Goal: Book appointment/travel/reservation

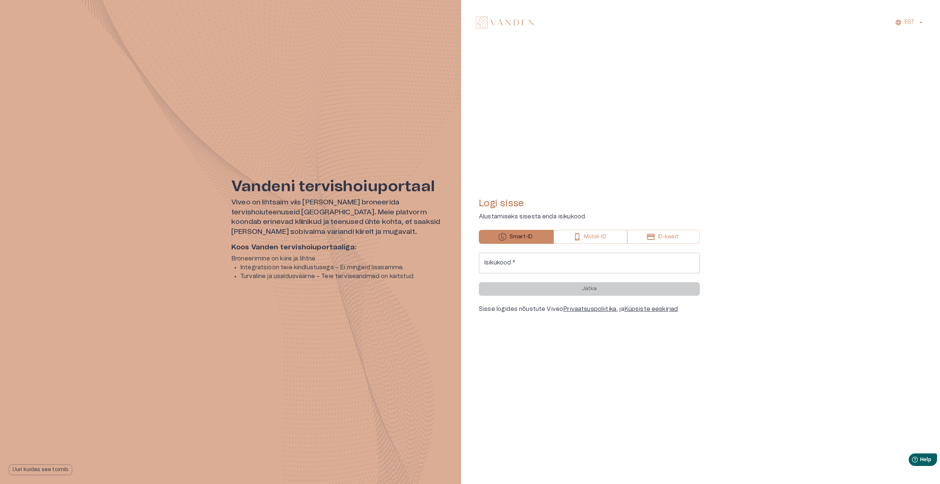
click at [549, 264] on input "Isikukood   *" at bounding box center [589, 263] width 221 height 21
type input "**********"
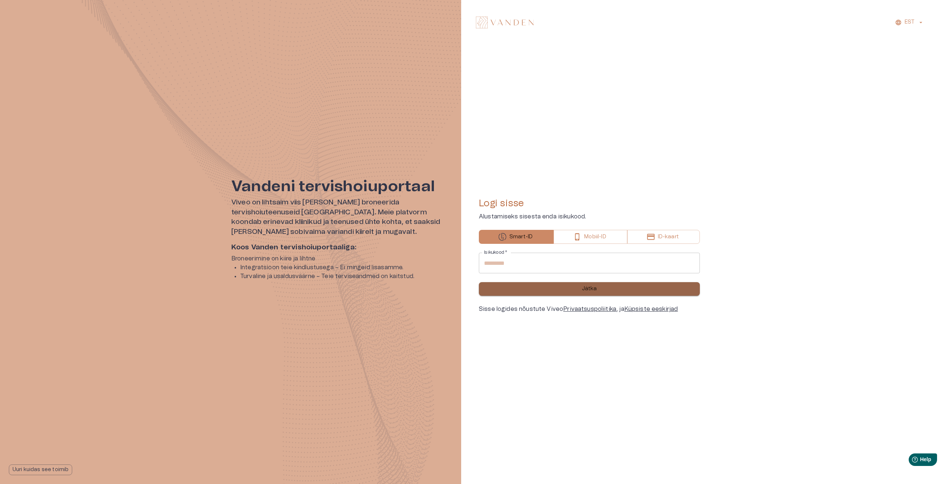
click at [606, 292] on button "Jätka" at bounding box center [589, 289] width 221 height 14
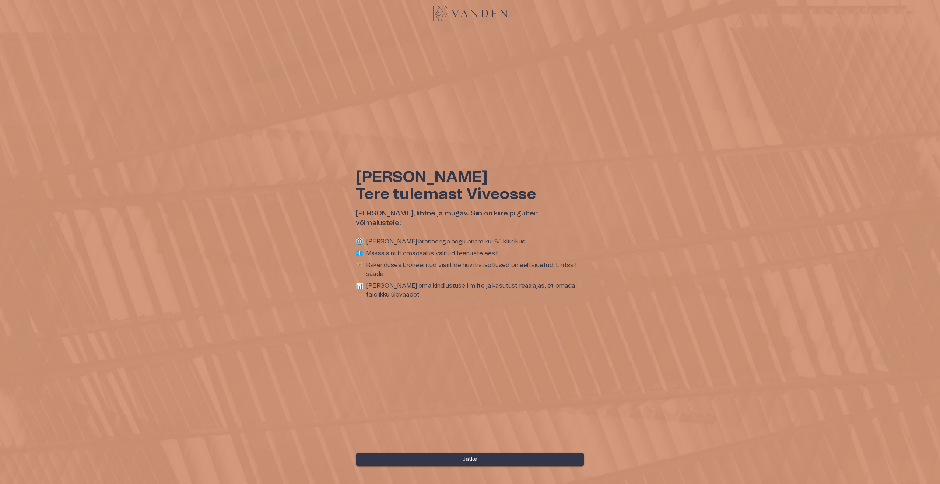
click at [494, 457] on button "Jätka" at bounding box center [470, 459] width 228 height 14
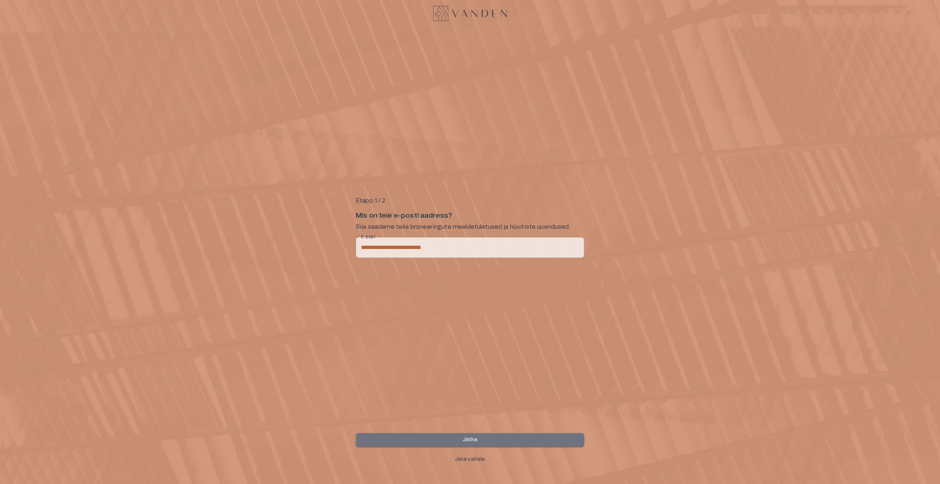
click at [519, 434] on button "Jätka" at bounding box center [470, 440] width 228 height 14
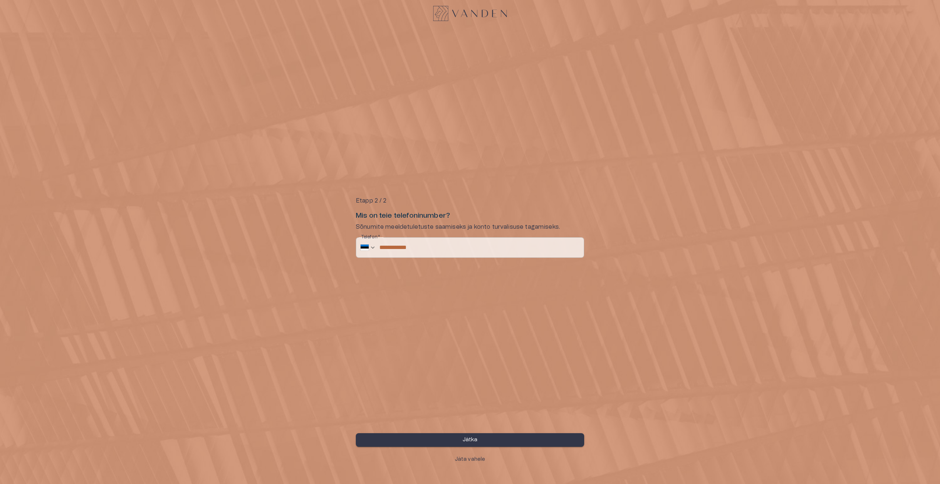
click at [505, 434] on button "Jätka" at bounding box center [470, 440] width 228 height 14
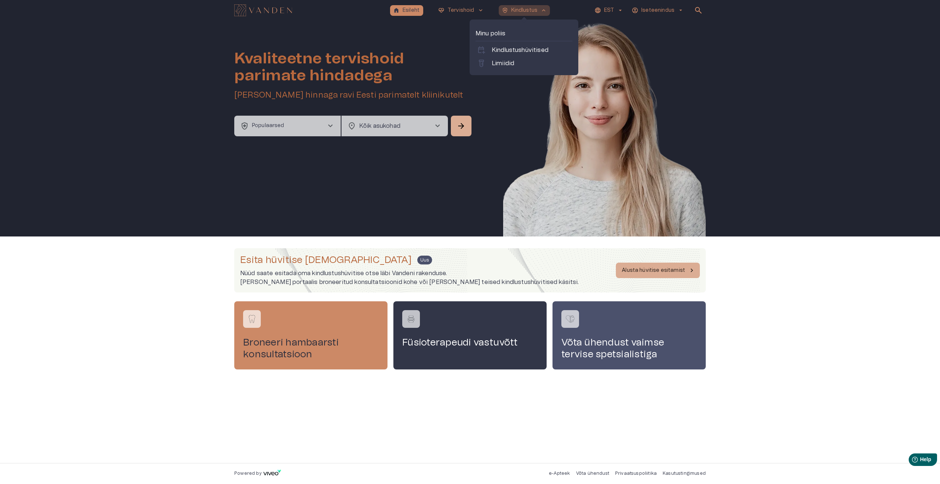
click at [531, 13] on p "Kindlustus" at bounding box center [524, 11] width 27 height 8
click at [533, 50] on p "Kindlustushüvitised" at bounding box center [519, 50] width 57 height 9
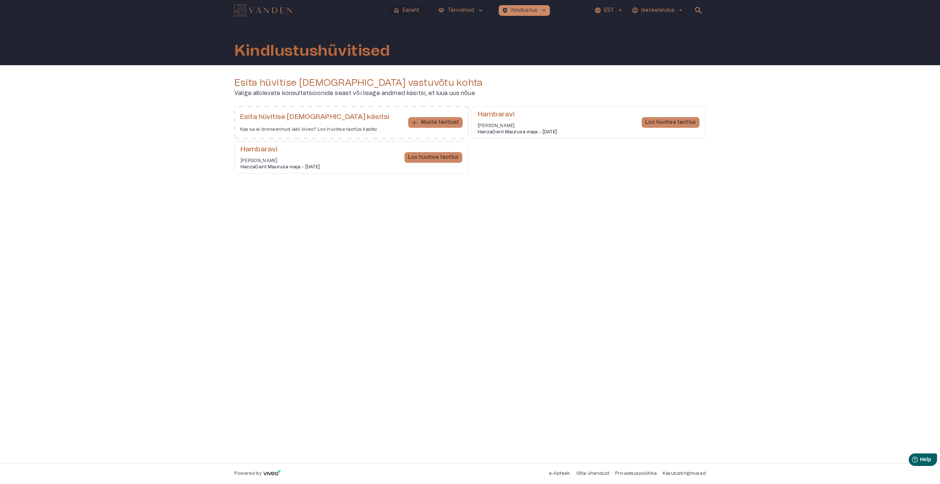
click at [413, 11] on p "Esileht" at bounding box center [410, 11] width 17 height 8
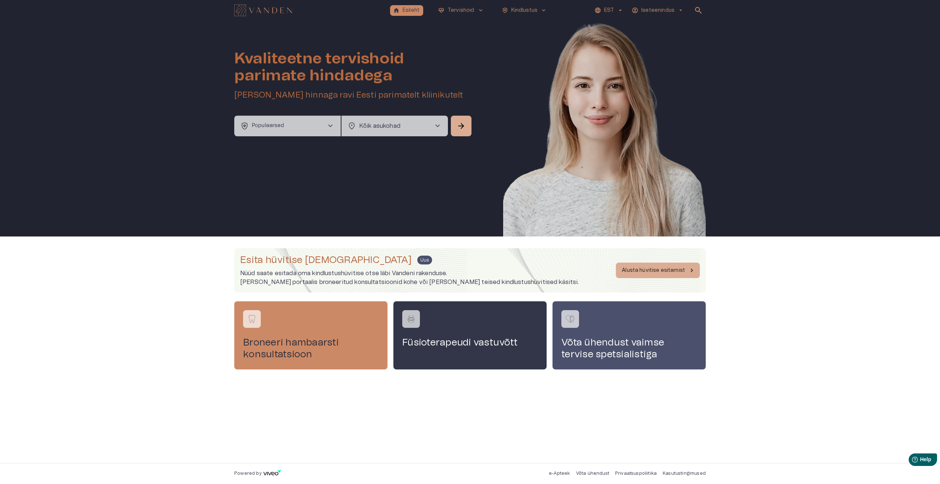
click at [437, 127] on span "chevron_right" at bounding box center [437, 125] width 9 height 9
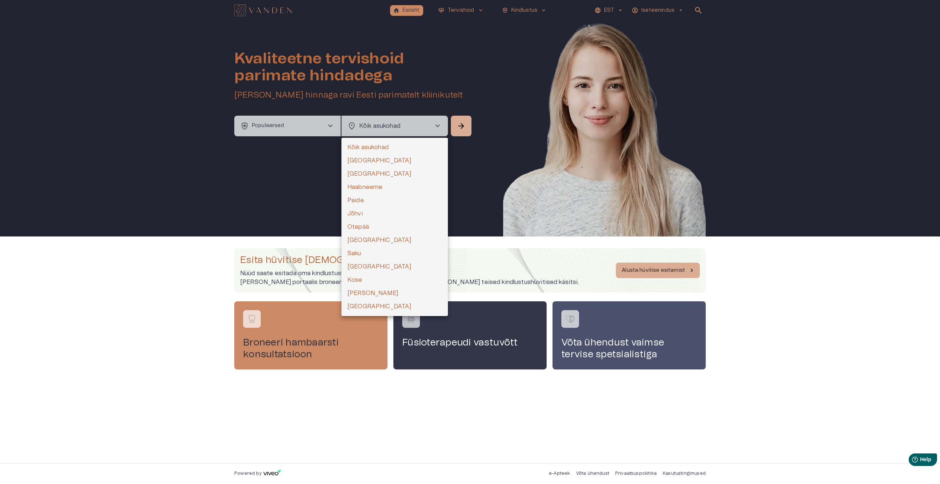
click at [366, 160] on li "[GEOGRAPHIC_DATA]" at bounding box center [394, 160] width 106 height 13
type input "**********"
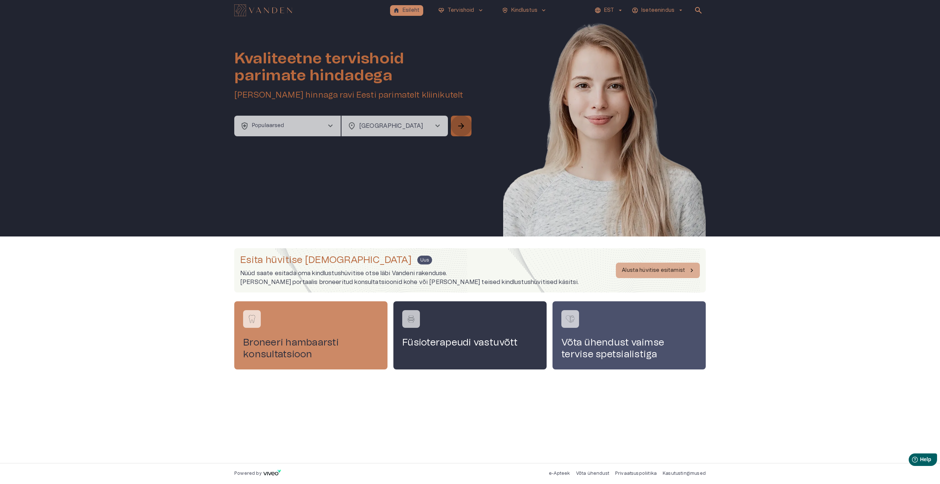
click at [461, 128] on span "arrow_forward" at bounding box center [461, 125] width 9 height 9
click at [277, 116] on button "health_and_safety Populaarsed chevron_right" at bounding box center [287, 126] width 106 height 21
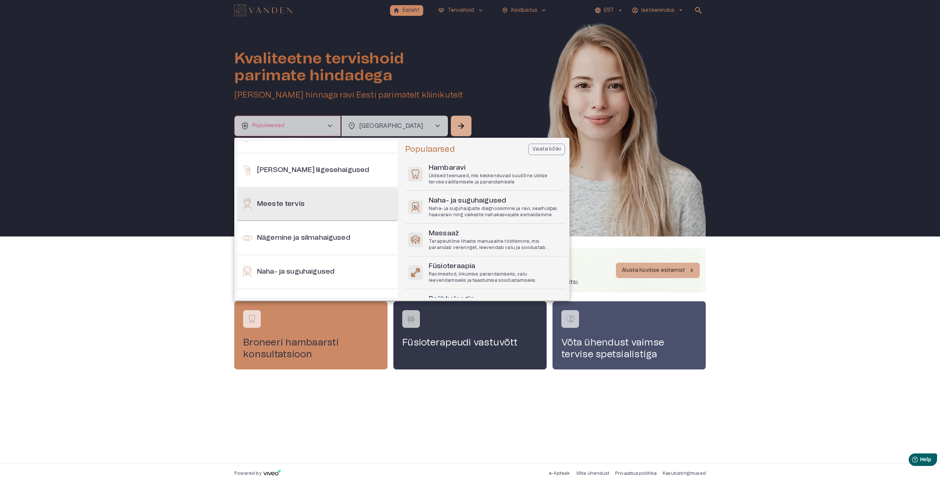
scroll to position [331, 0]
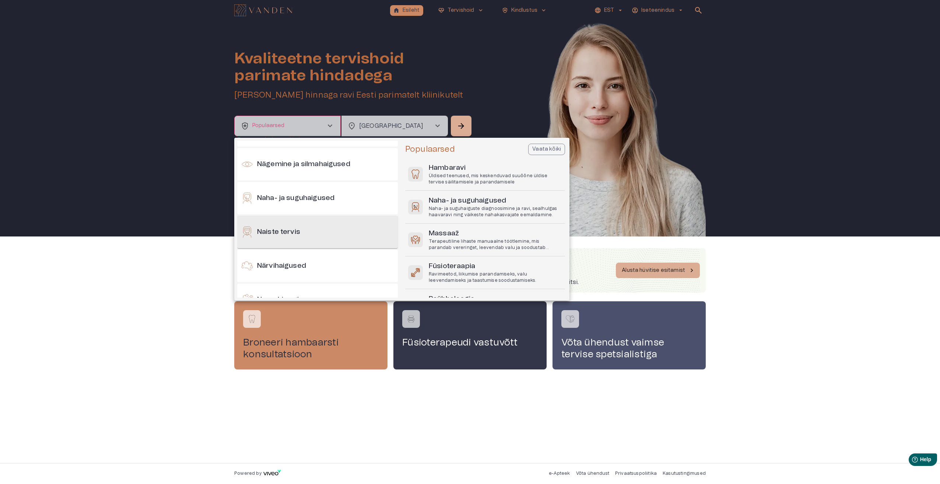
click at [327, 244] on div "Naiste tervis" at bounding box center [317, 232] width 161 height 32
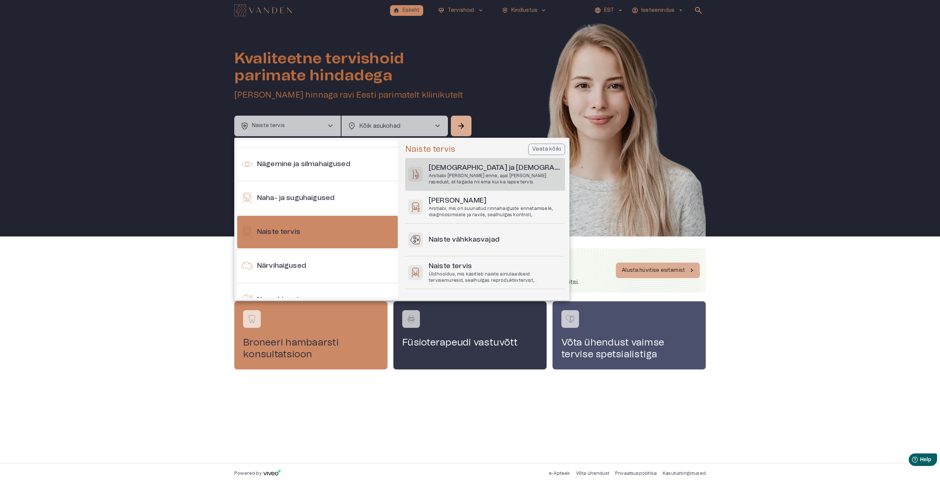
click at [486, 176] on p "Arstiabi [PERSON_NAME] enne, ajal [PERSON_NAME] rasedust, et tagada nii ema kui…" at bounding box center [495, 179] width 133 height 13
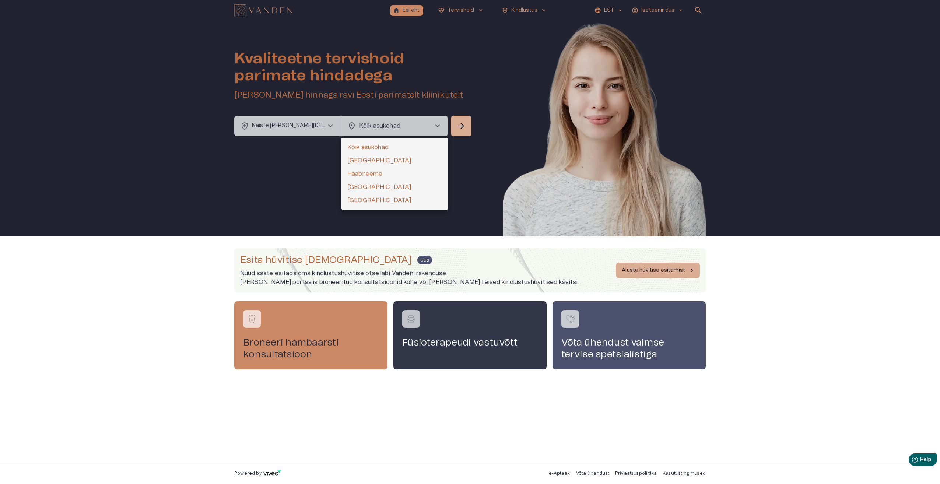
click at [415, 128] on body "home Esileht ecg_heart Tervishoid keyboard_arrow_down health_and_safety Kindlus…" at bounding box center [470, 242] width 940 height 484
click at [371, 159] on li "[GEOGRAPHIC_DATA]" at bounding box center [394, 160] width 106 height 13
type input "**********"
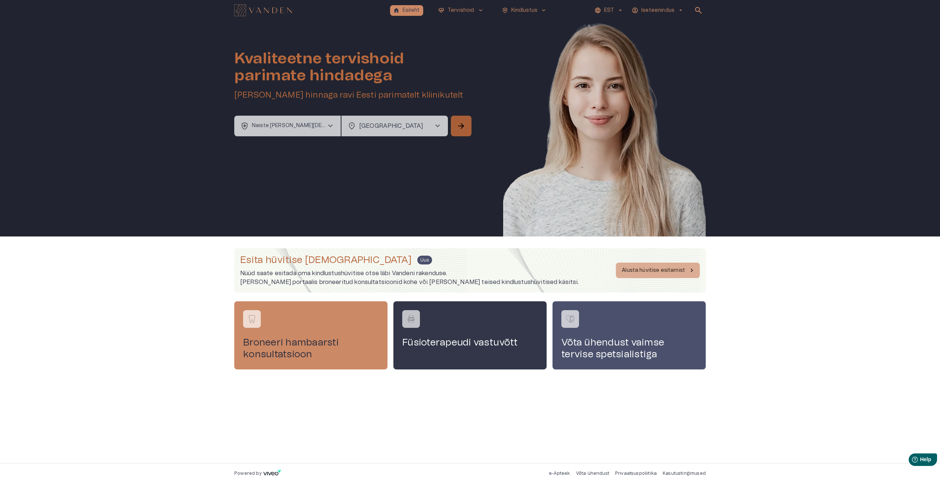
click at [465, 129] on button "arrow_forward" at bounding box center [461, 126] width 21 height 21
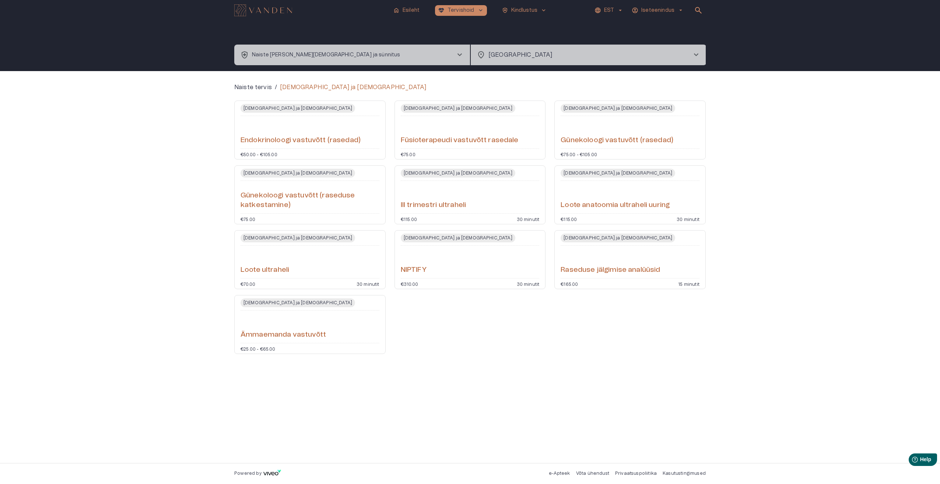
click at [300, 126] on div "Endokrinoloogi vastuvõtt (rasedad)" at bounding box center [309, 132] width 139 height 27
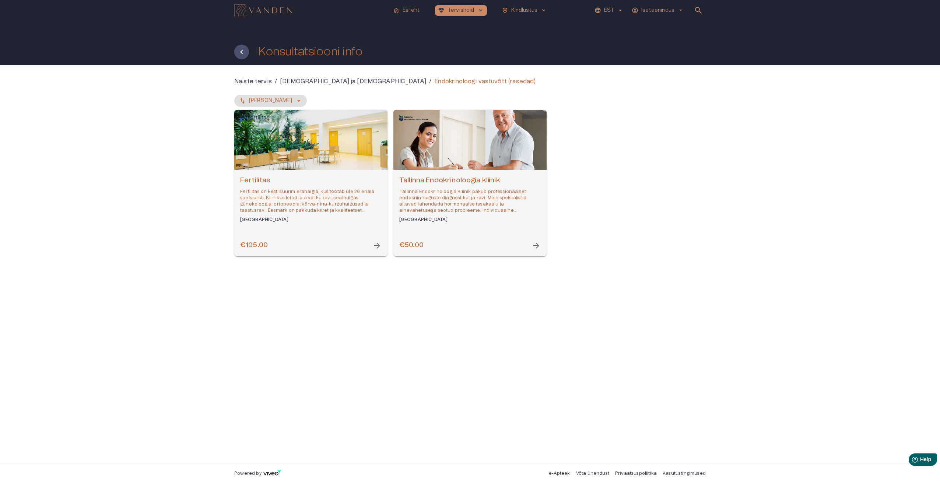
click at [272, 198] on p "Fertilitas on Eesti suurim erahaigla, kus töötab üle 20 eriala spetsialisti. Kl…" at bounding box center [310, 200] width 141 height 25
